Goal: Contribute content: Contribute content

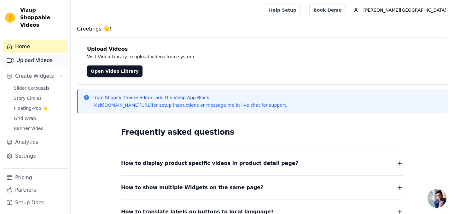
click at [44, 54] on link "Upload Videos" at bounding box center [35, 60] width 65 height 13
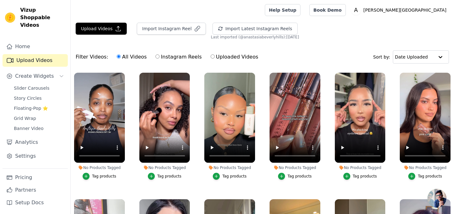
click at [229, 59] on label "Uploaded Videos" at bounding box center [234, 57] width 48 height 8
click at [215, 59] on input "Uploaded Videos" at bounding box center [213, 57] width 4 height 4
radio input "true"
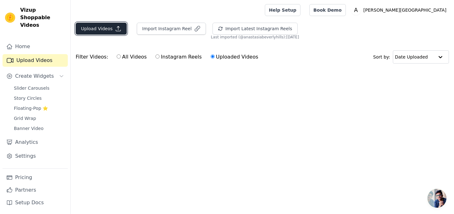
click at [112, 27] on button "Upload Videos" at bounding box center [101, 29] width 51 height 12
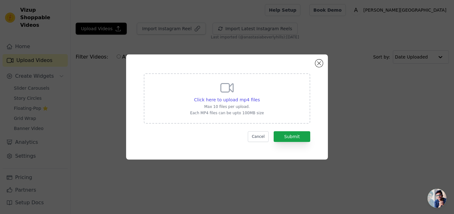
click at [216, 91] on div "Click here to upload mp4 files Max 10 files per upload. Each MP4 files can be u…" at bounding box center [227, 97] width 74 height 35
click at [260, 97] on input "Click here to upload mp4 files Max 10 files per upload. Each MP4 files can be u…" at bounding box center [260, 97] width 0 height 0
type input "C:\fakepath\talking microstroke.mp4"
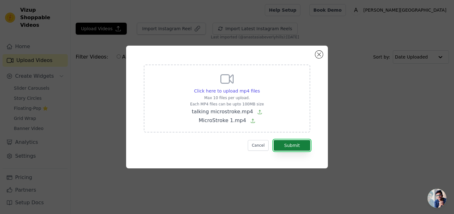
click at [284, 146] on button "Submit" at bounding box center [292, 145] width 37 height 11
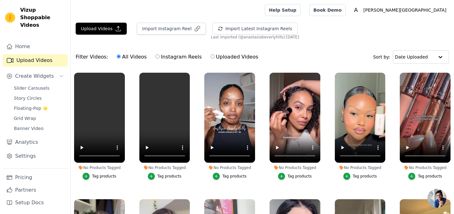
click at [108, 177] on div "Tag products" at bounding box center [104, 176] width 24 height 5
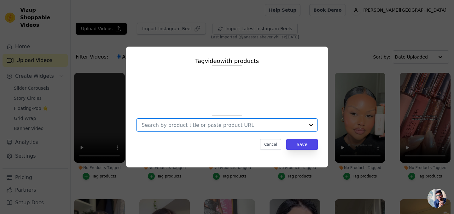
click at [190, 126] on input "No Products Tagged Tag video with products Option undefined, selected. Select i…" at bounding box center [223, 125] width 163 height 6
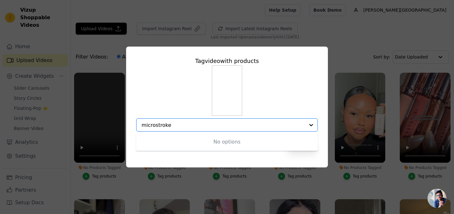
type input "microstroke"
click at [340, 69] on div "Tag video with products No options Option undefined, selected. Cancel Save" at bounding box center [227, 107] width 434 height 141
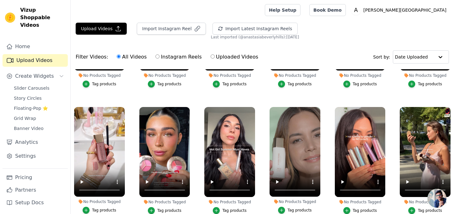
scroll to position [348, 0]
